Goal: Task Accomplishment & Management: Manage account settings

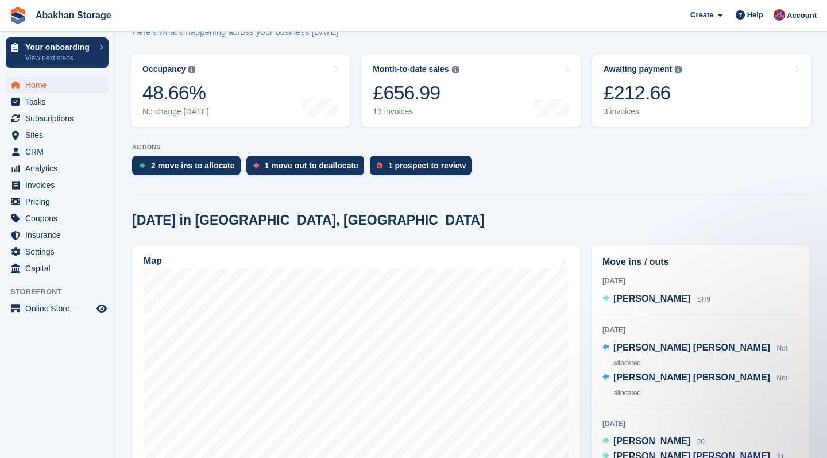
scroll to position [162, 0]
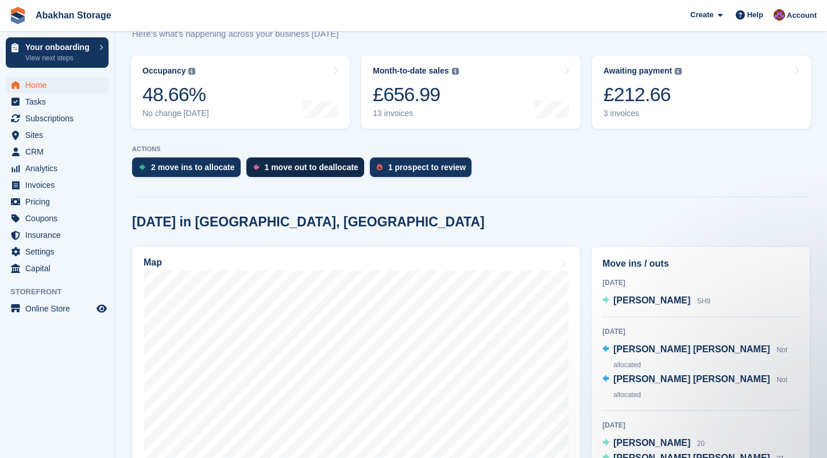
click at [341, 175] on div "1 move out to deallocate" at bounding box center [305, 167] width 118 height 20
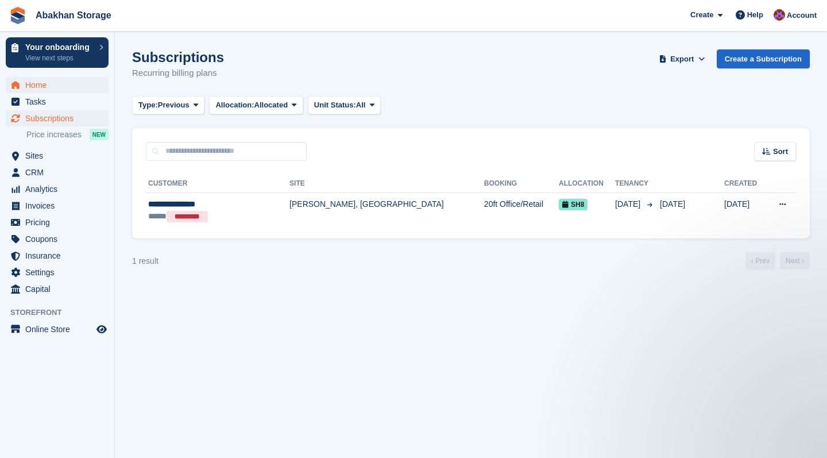
click at [54, 83] on span "Home" at bounding box center [59, 85] width 69 height 16
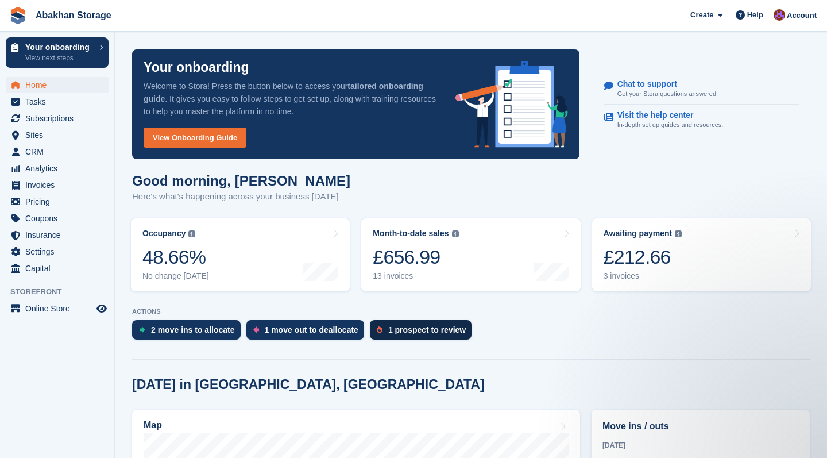
click at [455, 334] on div "1 prospect to review" at bounding box center [426, 329] width 77 height 9
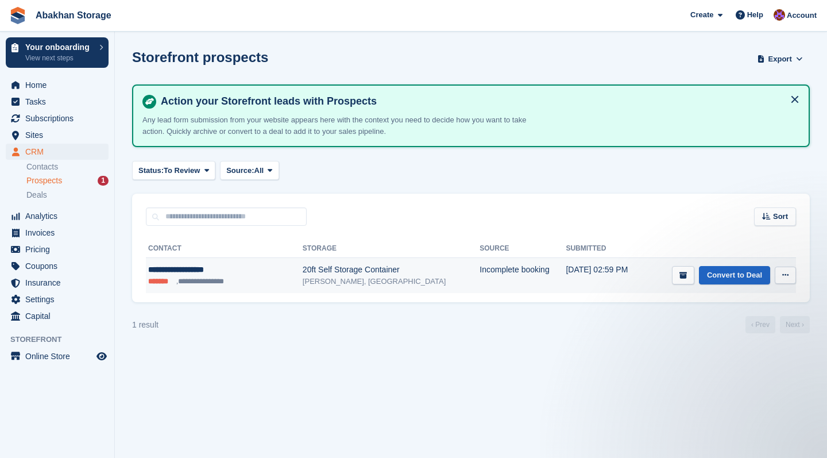
click at [212, 266] on div "**********" at bounding box center [210, 269] width 125 height 12
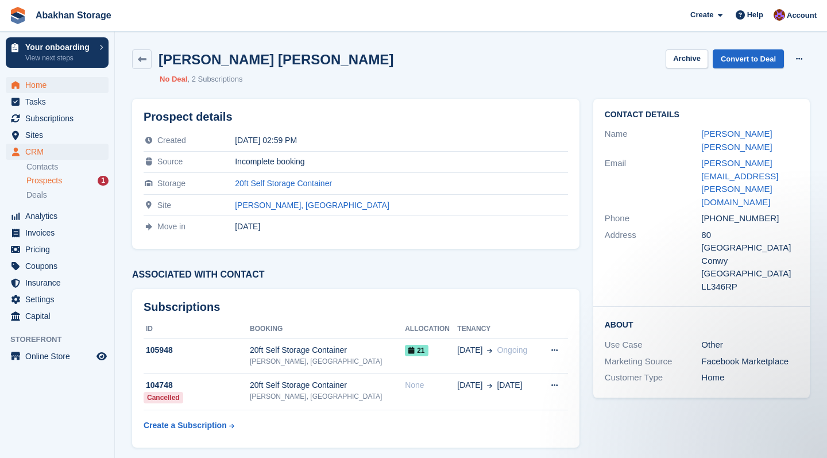
click at [32, 86] on span "Home" at bounding box center [59, 85] width 69 height 16
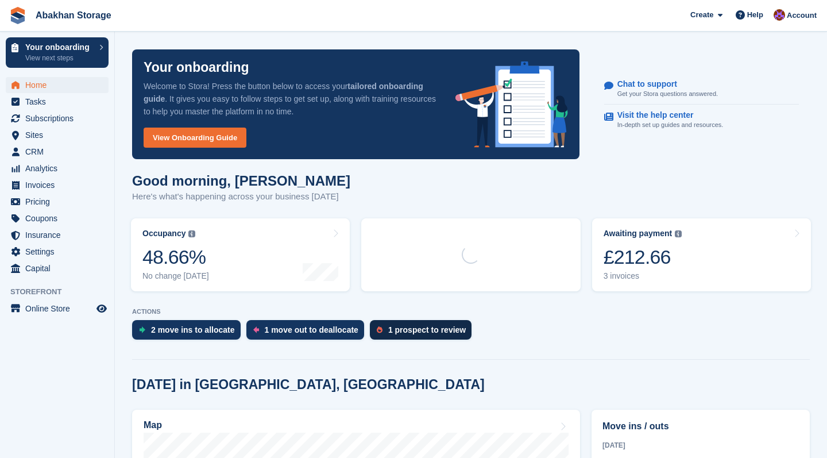
click at [458, 328] on div "1 prospect to review" at bounding box center [426, 329] width 77 height 9
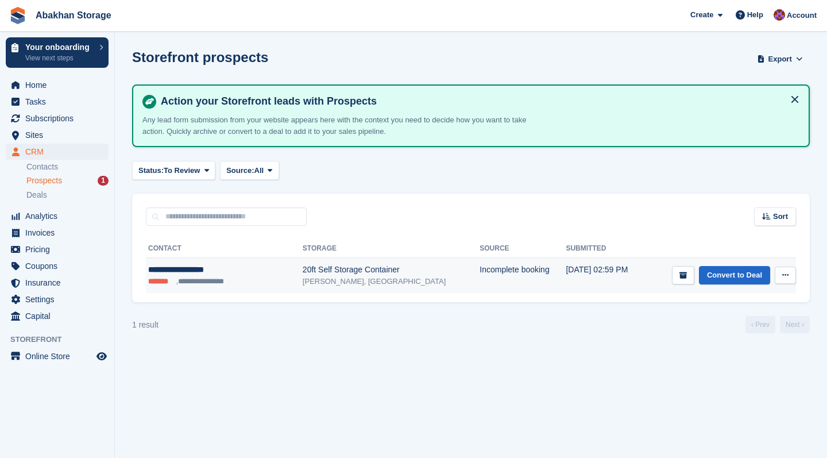
click at [786, 277] on icon at bounding box center [785, 274] width 6 height 7
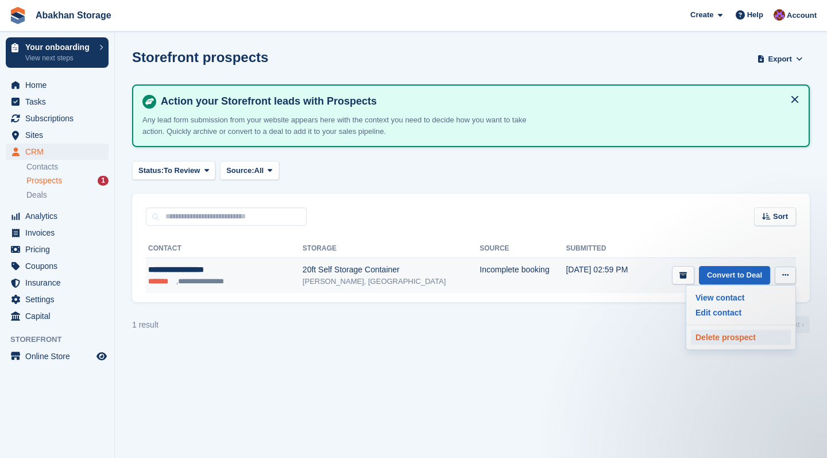
click at [739, 331] on p "Delete prospect" at bounding box center [741, 337] width 100 height 15
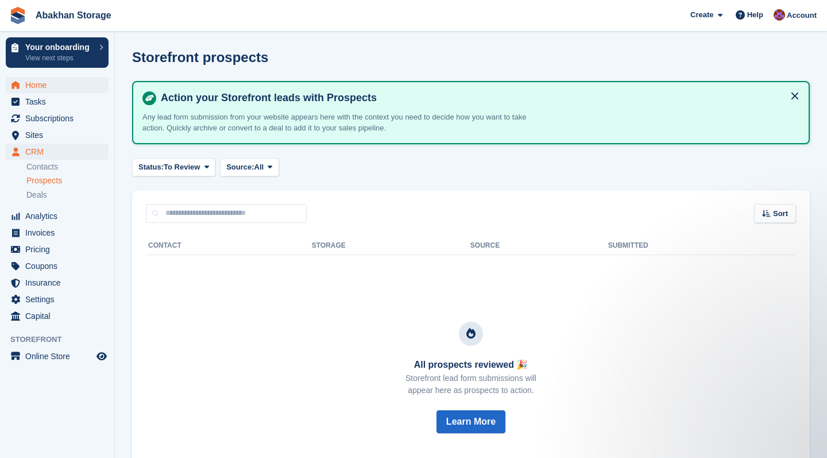
click at [28, 81] on span "Home" at bounding box center [59, 85] width 69 height 16
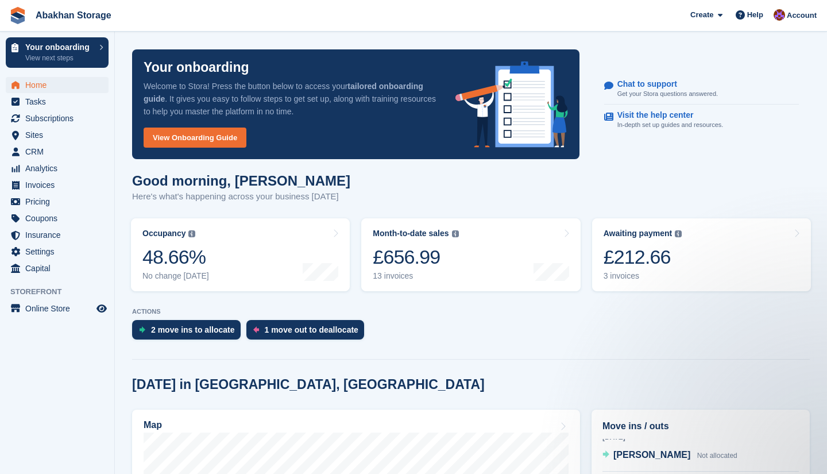
click at [73, 80] on span "Home" at bounding box center [59, 85] width 69 height 16
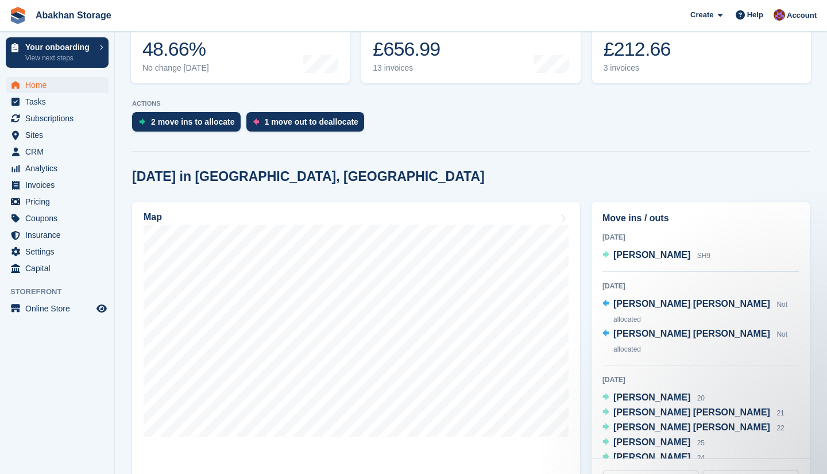
scroll to position [208, 0]
click at [643, 257] on span "[PERSON_NAME]" at bounding box center [651, 255] width 77 height 10
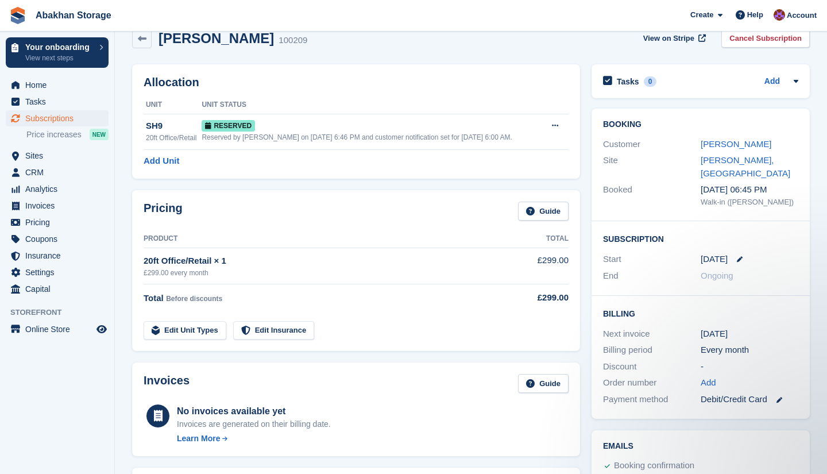
scroll to position [23, 0]
